Goal: Task Accomplishment & Management: Manage account settings

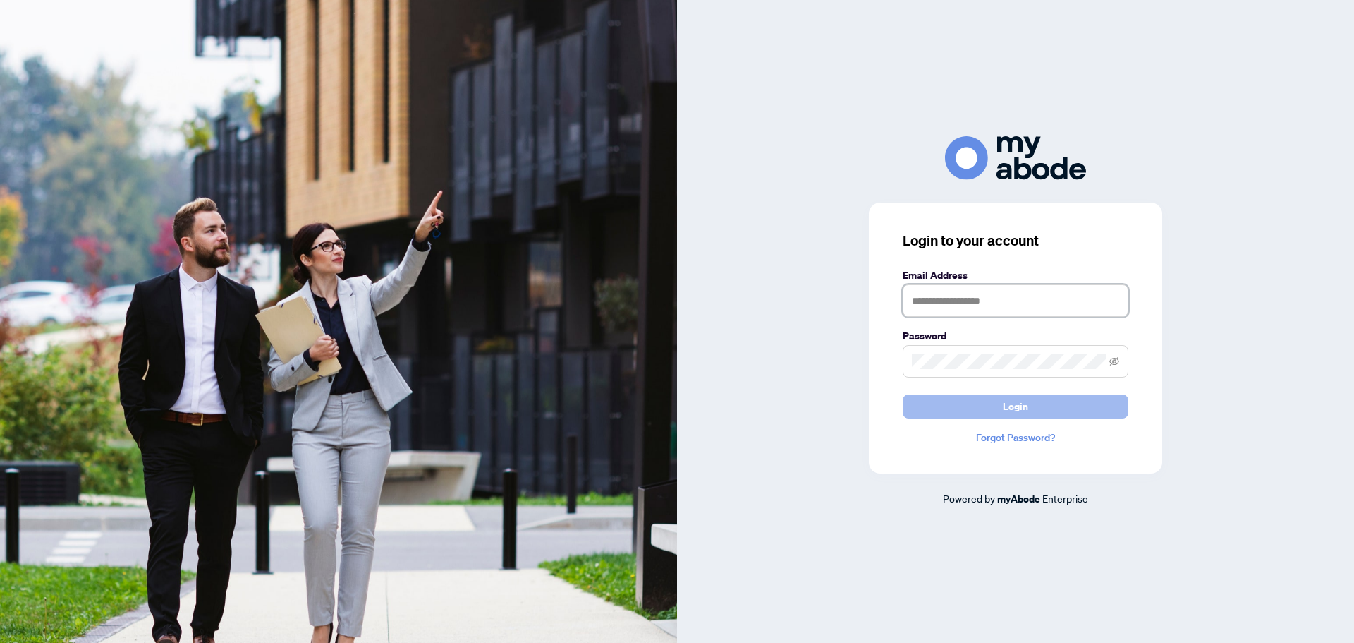
type input "**********"
click at [1034, 408] on button "Login" at bounding box center [1016, 406] width 226 height 24
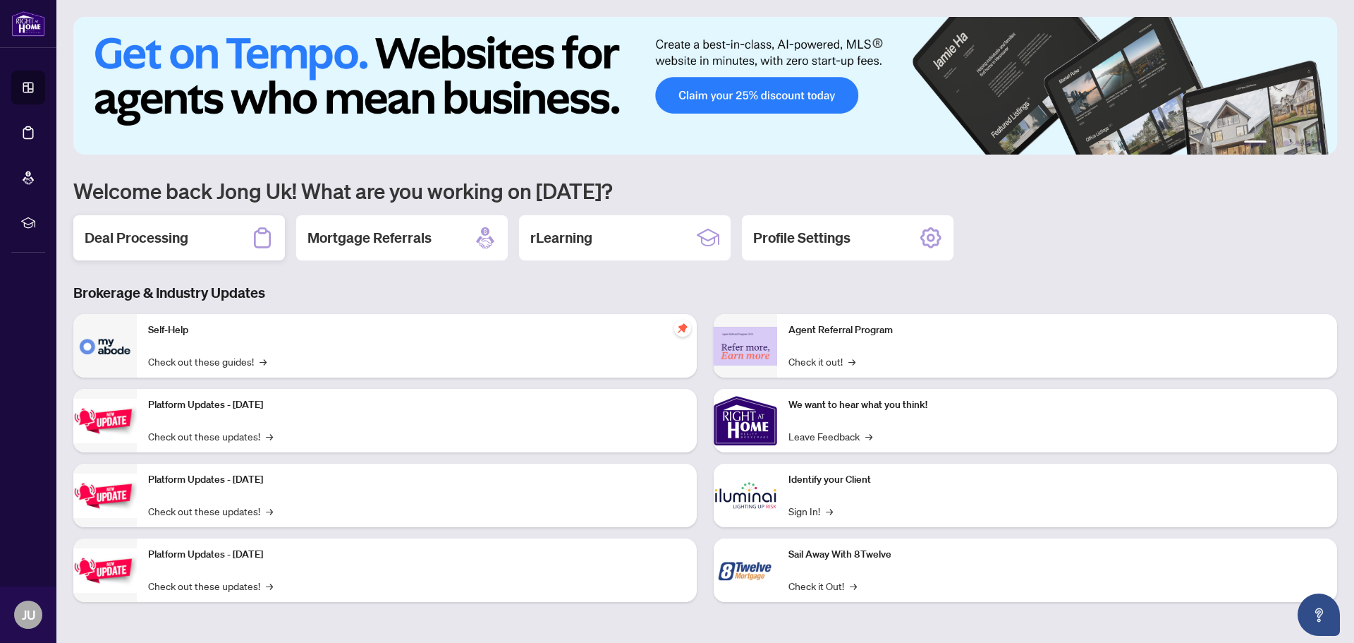
click at [188, 243] on div "Deal Processing" at bounding box center [179, 237] width 212 height 45
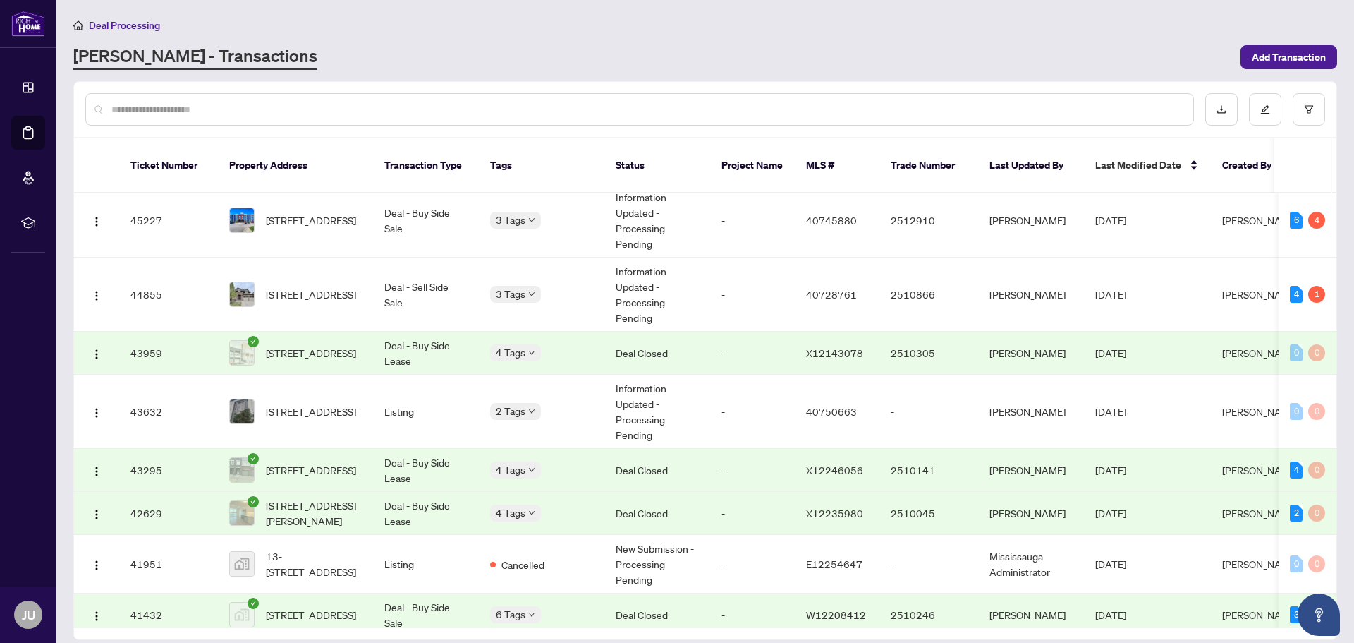
scroll to position [1195, 0]
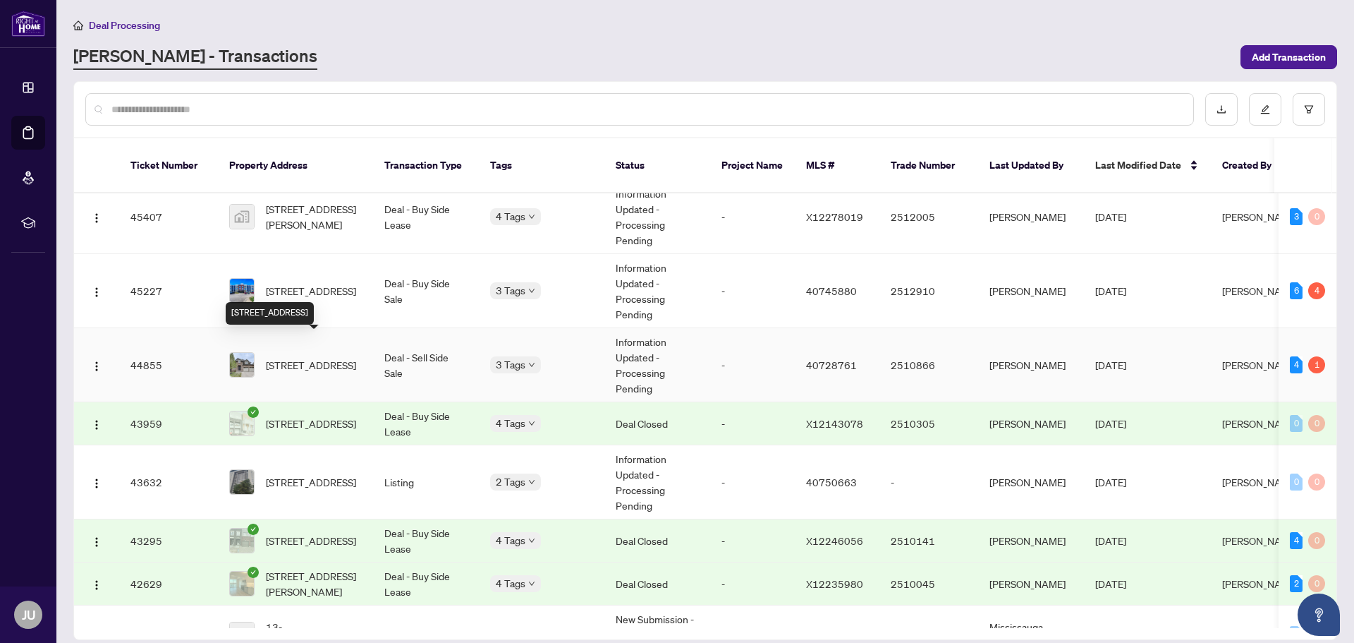
click at [317, 357] on span "[STREET_ADDRESS]" at bounding box center [311, 365] width 90 height 16
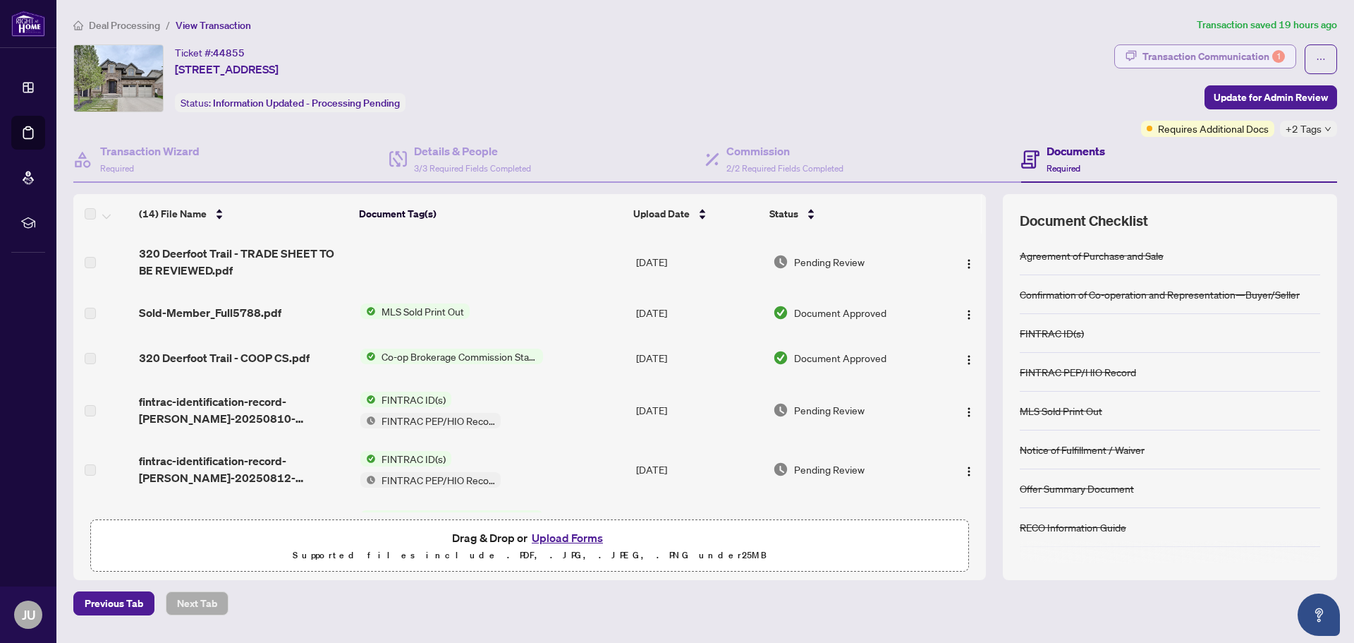
click at [1232, 53] on div "Transaction Communication 1" at bounding box center [1214, 56] width 142 height 23
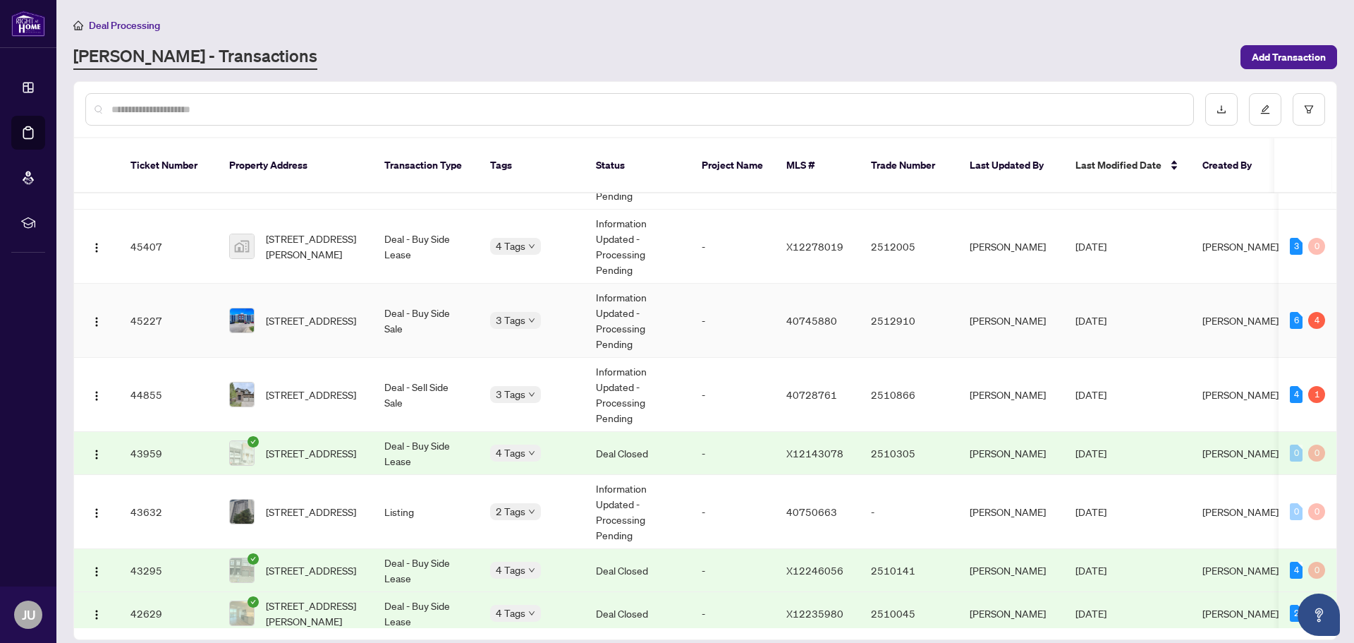
scroll to position [1185, 0]
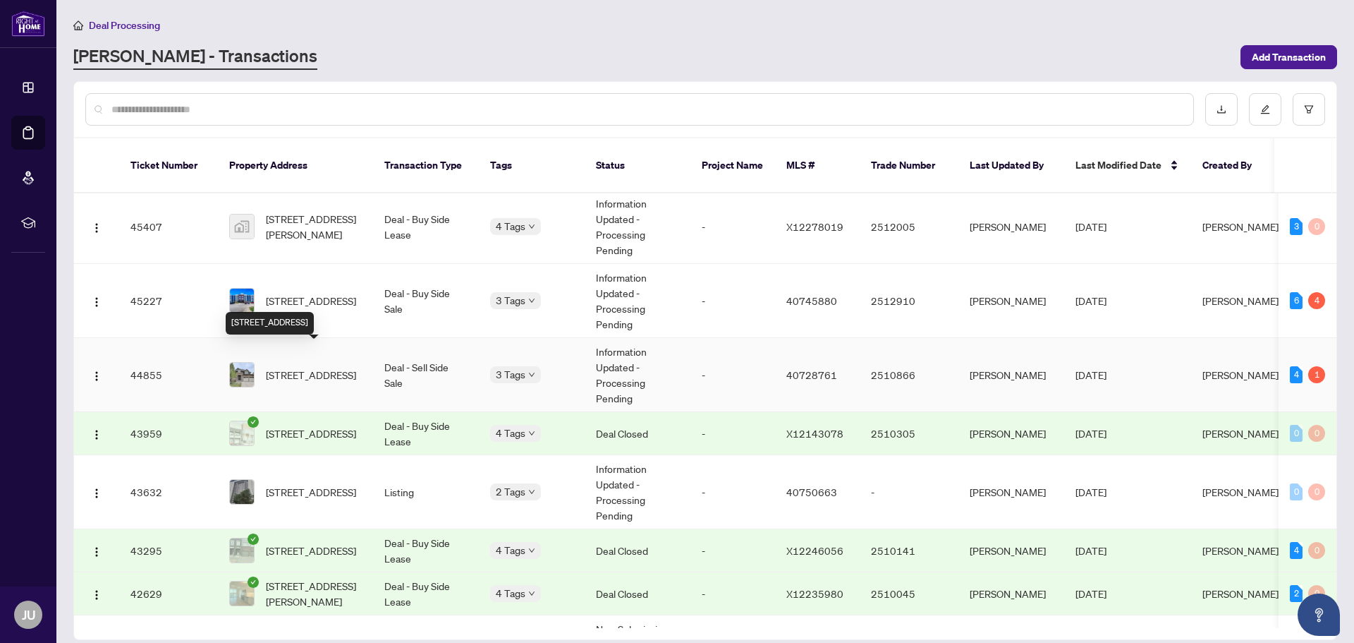
click at [292, 367] on span "[STREET_ADDRESS]" at bounding box center [311, 375] width 90 height 16
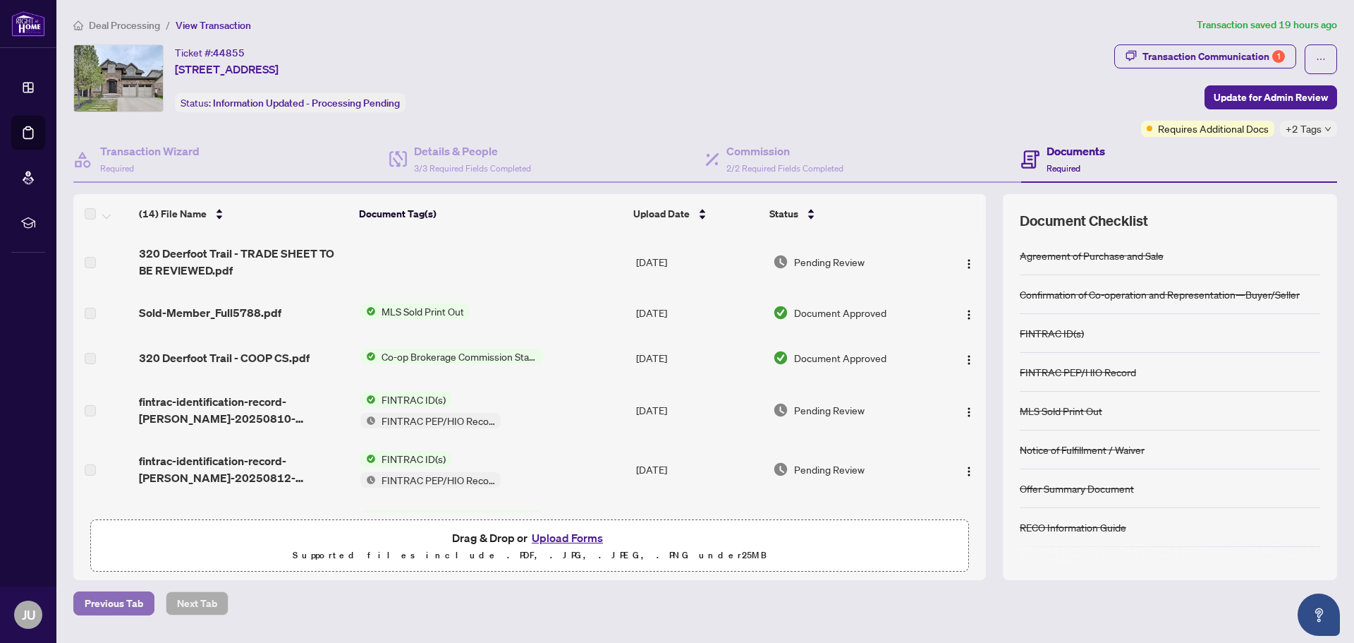
click at [114, 602] on span "Previous Tab" at bounding box center [114, 603] width 59 height 23
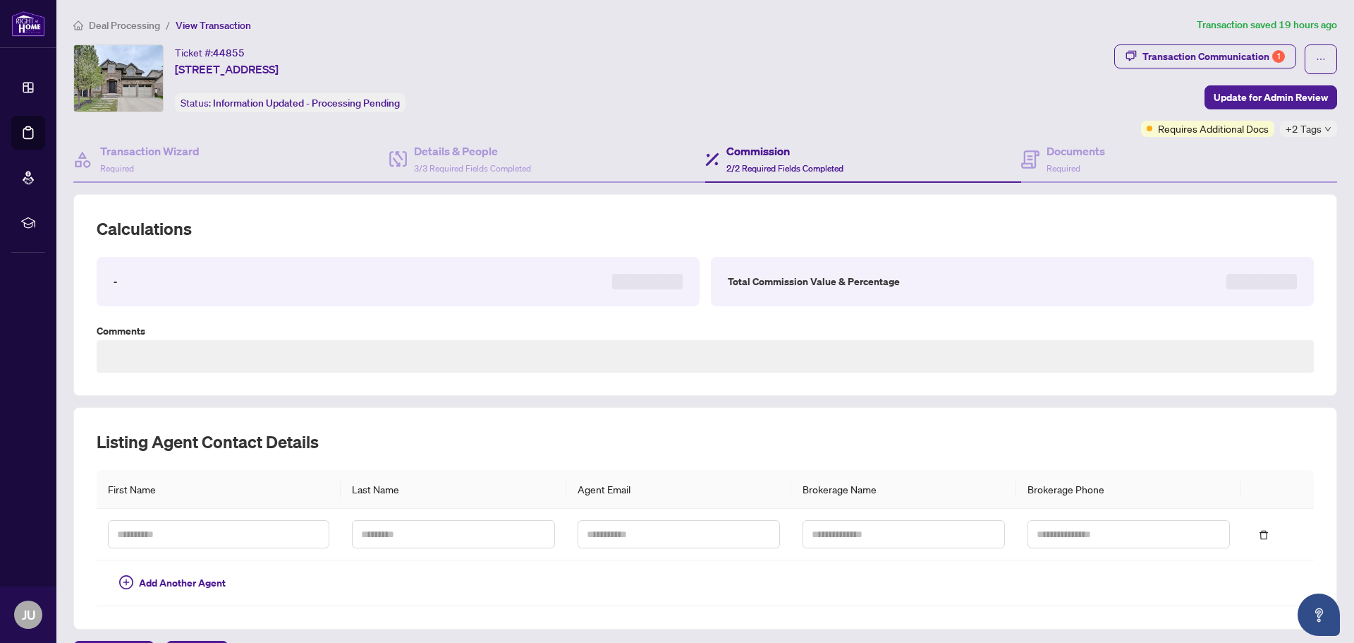
type textarea "**********"
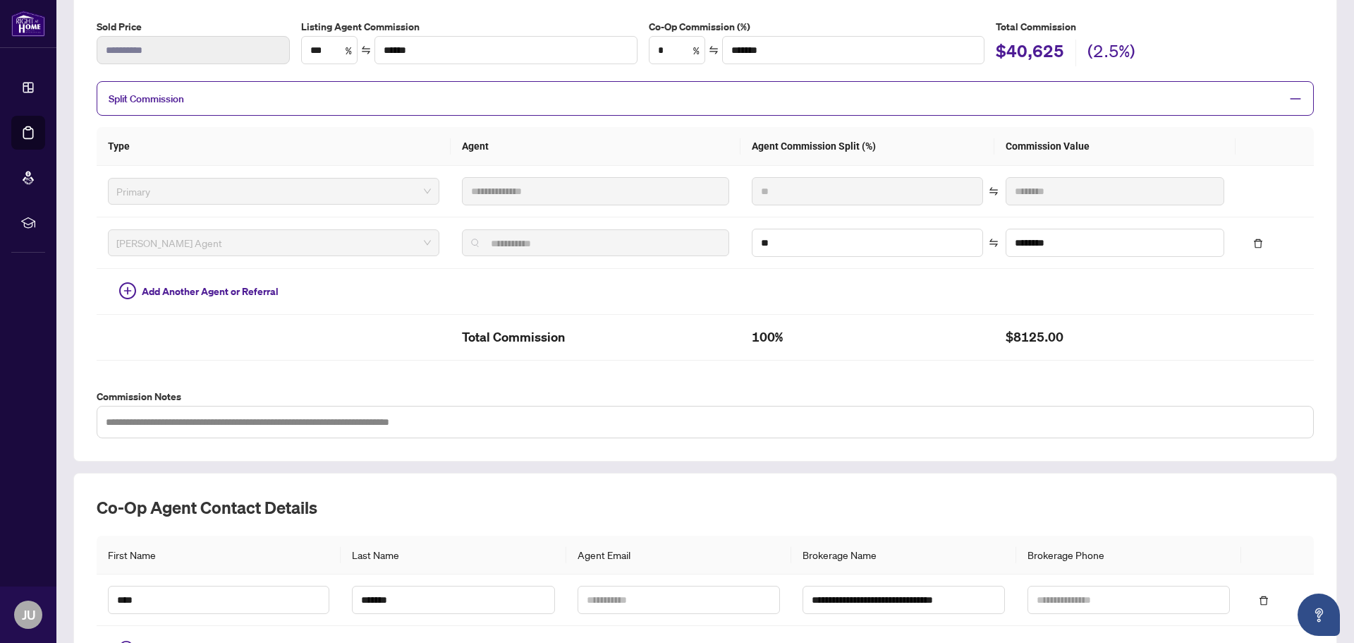
scroll to position [282, 0]
